Goal: Information Seeking & Learning: Learn about a topic

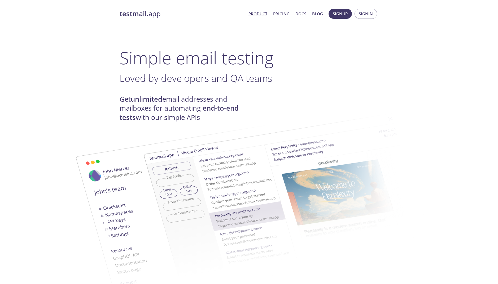
drag, startPoint x: 280, startPoint y: 16, endPoint x: 278, endPoint y: 22, distance: 6.4
click at [280, 16] on link "Pricing" at bounding box center [281, 13] width 16 height 7
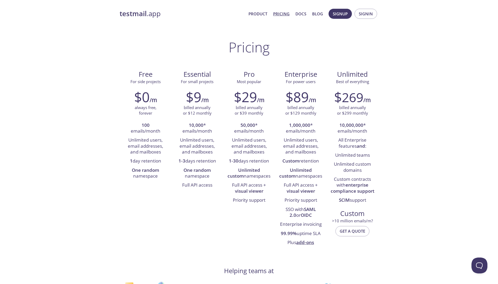
drag, startPoint x: 188, startPoint y: 143, endPoint x: 201, endPoint y: 150, distance: 14.7
click at [201, 150] on li "Unlimited users, email addresses, and mailboxes" at bounding box center [197, 146] width 44 height 21
drag, startPoint x: 203, startPoint y: 184, endPoint x: 203, endPoint y: 137, distance: 47.4
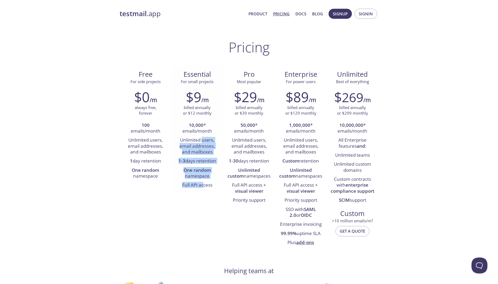
click at [203, 137] on ul "10,000 * emails/month Unlimited users, email addresses, and mailboxes 1-3 days …" at bounding box center [197, 155] width 44 height 69
click at [203, 137] on li "Unlimited users, email addresses, and mailboxes" at bounding box center [197, 146] width 44 height 21
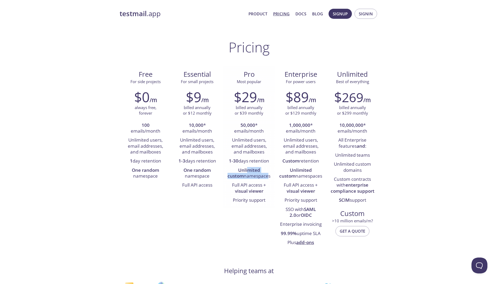
drag, startPoint x: 238, startPoint y: 172, endPoint x: 256, endPoint y: 174, distance: 18.1
click at [256, 174] on li "Unlimited custom namespaces" at bounding box center [249, 173] width 44 height 15
click at [476, 263] on button "Open Beacon popover" at bounding box center [478, 265] width 16 height 16
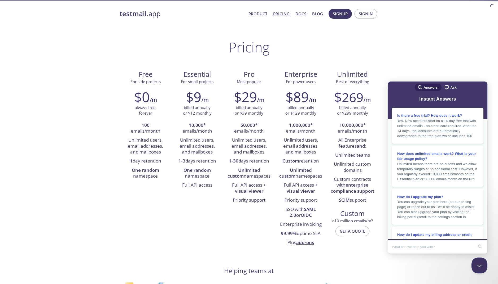
click at [415, 247] on input "Search Doc articles" at bounding box center [433, 246] width 82 height 11
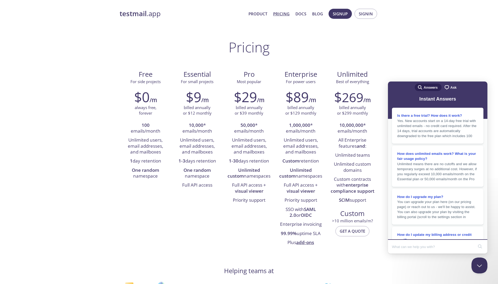
click at [416, 243] on input "Search Doc articles" at bounding box center [433, 246] width 82 height 11
type input "when you say "namespace" are you referring to the email address?"
click button "search" at bounding box center [479, 246] width 8 height 8
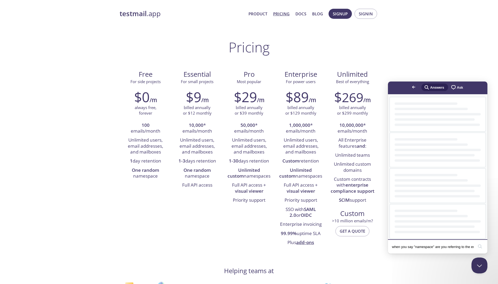
scroll to position [0, 0]
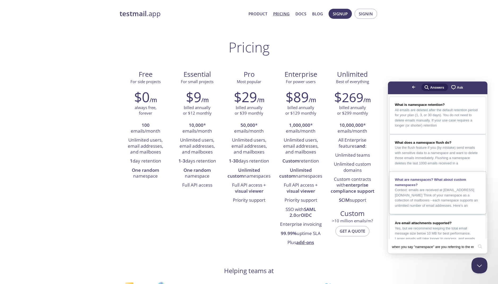
click at [468, 188] on div "What are namespaces? What about custom namespaces?" at bounding box center [437, 182] width 86 height 10
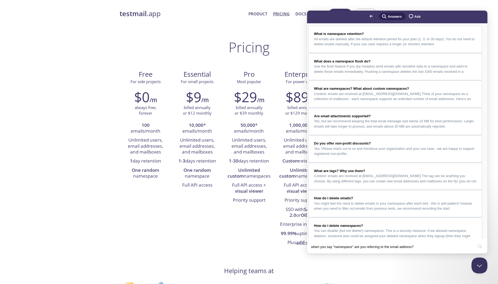
click at [317, 254] on button "Close" at bounding box center [312, 257] width 10 height 7
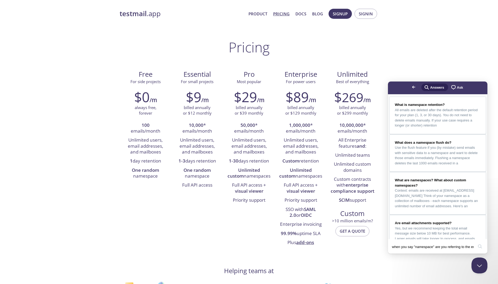
drag, startPoint x: 474, startPoint y: 247, endPoint x: 462, endPoint y: 247, distance: 11.9
click at [462, 247] on div "when you say "namespace" are you referring to the email address? search" at bounding box center [437, 247] width 97 height 12
drag, startPoint x: 465, startPoint y: 248, endPoint x: 335, endPoint y: 246, distance: 130.1
click at [388, 246] on html "Go back search-medium Answers chat-square Ask What is namespace retention? All …" at bounding box center [437, 168] width 99 height 172
type input "?"
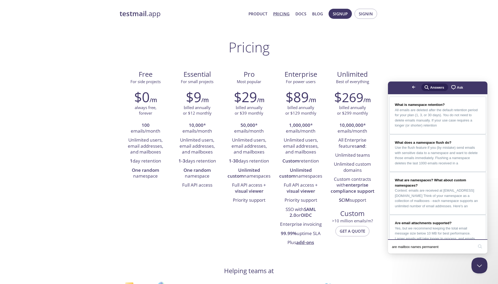
click at [475, 242] on button "search" at bounding box center [479, 246] width 8 height 8
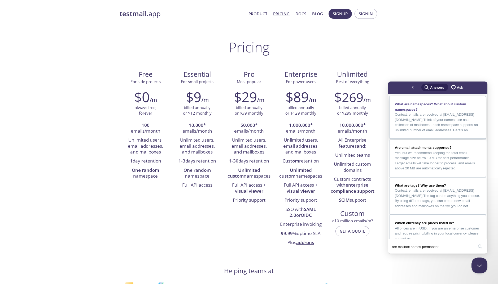
click at [455, 130] on span "Context: emails are received at [EMAIL_ADDRESS][DOMAIN_NAME] Think of your name…" at bounding box center [435, 123] width 83 height 20
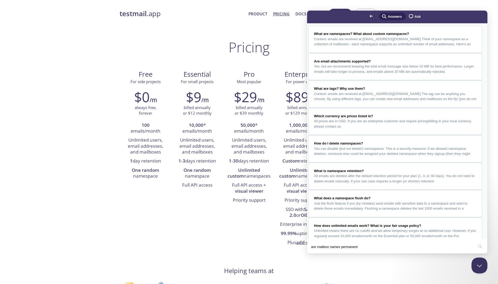
click at [317, 254] on button "Close" at bounding box center [312, 257] width 10 height 7
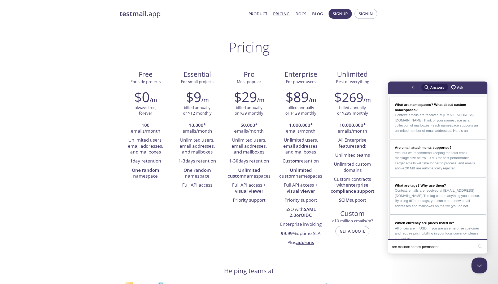
click at [444, 247] on input "are mailbox names permanent" at bounding box center [433, 246] width 82 height 11
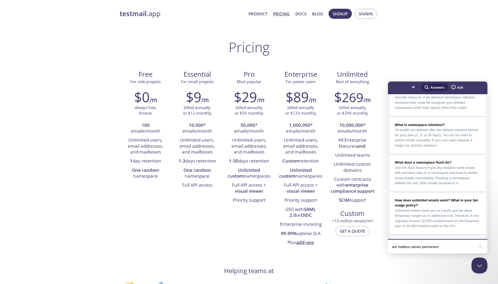
scroll to position [317, 0]
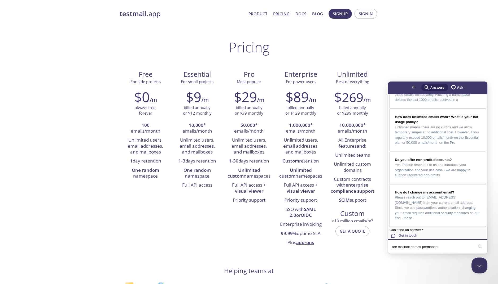
drag, startPoint x: 420, startPoint y: 247, endPoint x: 397, endPoint y: 248, distance: 22.8
click at [397, 248] on input "are mailbox names permanent" at bounding box center [433, 246] width 82 height 11
type input "are namespaces permanent"
click at [475, 242] on button "search" at bounding box center [479, 246] width 8 height 8
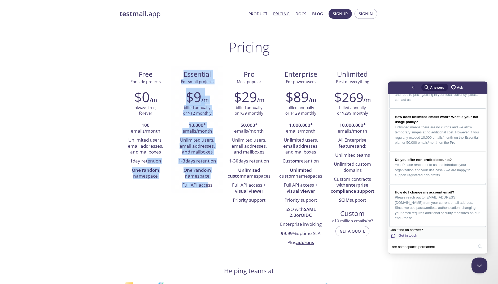
drag, startPoint x: 150, startPoint y: 161, endPoint x: 208, endPoint y: 185, distance: 63.8
click at [208, 185] on div "Free For side projects $0 /m always free, forever 100 emails/month Unlimited us…" at bounding box center [248, 158] width 259 height 185
click at [208, 185] on li "Full API access" at bounding box center [197, 185] width 44 height 9
drag, startPoint x: 199, startPoint y: 186, endPoint x: 194, endPoint y: 73, distance: 113.0
click at [194, 73] on div "Essential For small projects $9 /m billed annually or $12 monthly 10,000 * emai…" at bounding box center [197, 130] width 52 height 128
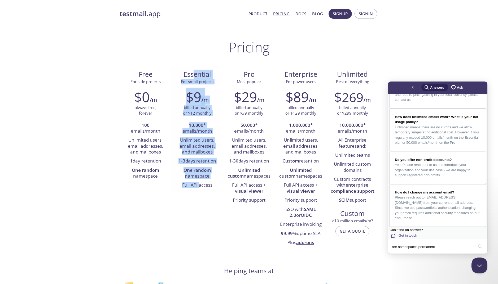
click at [219, 143] on li "Unlimited users, email addresses, and mailboxes" at bounding box center [197, 146] width 44 height 21
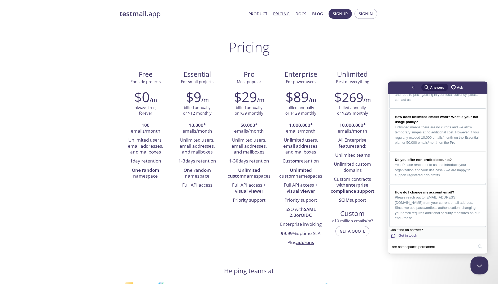
click at [478, 267] on button "Close Beacon popover" at bounding box center [478, 265] width 16 height 16
